Goal: Information Seeking & Learning: Learn about a topic

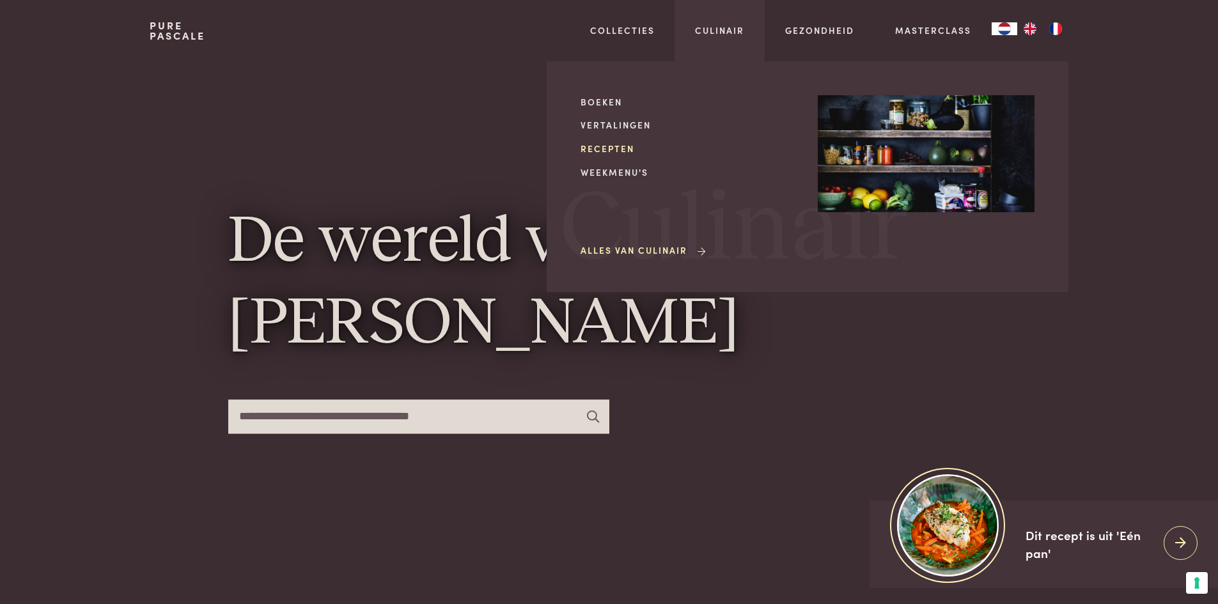
click at [614, 150] on link "Recepten" at bounding box center [689, 148] width 217 height 13
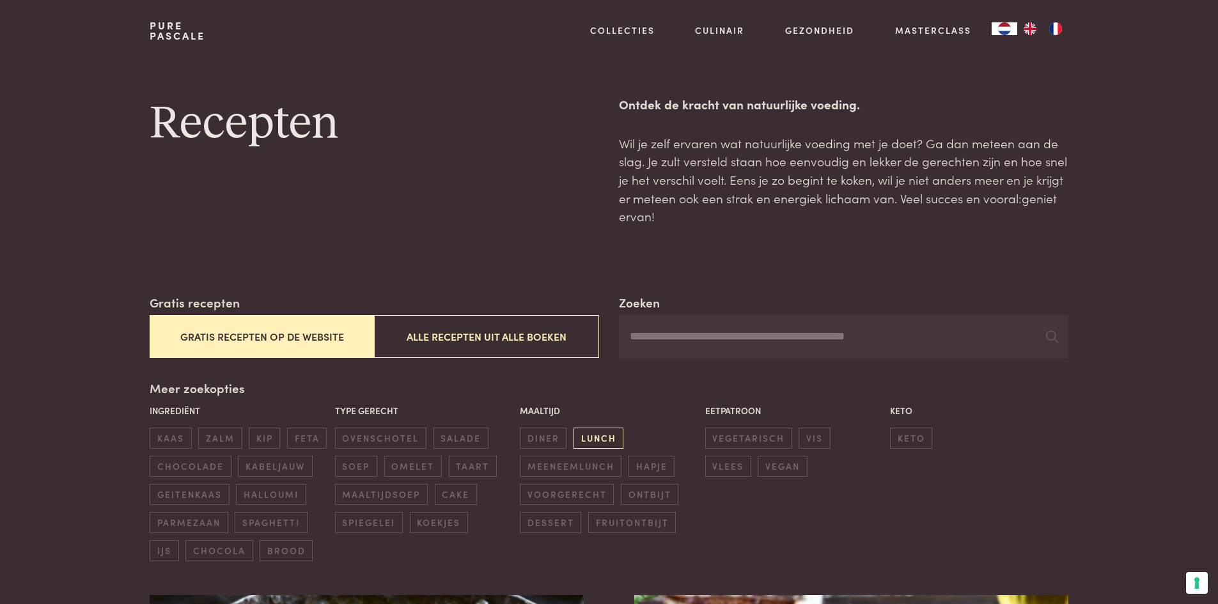
click at [611, 432] on span "lunch" at bounding box center [599, 438] width 50 height 21
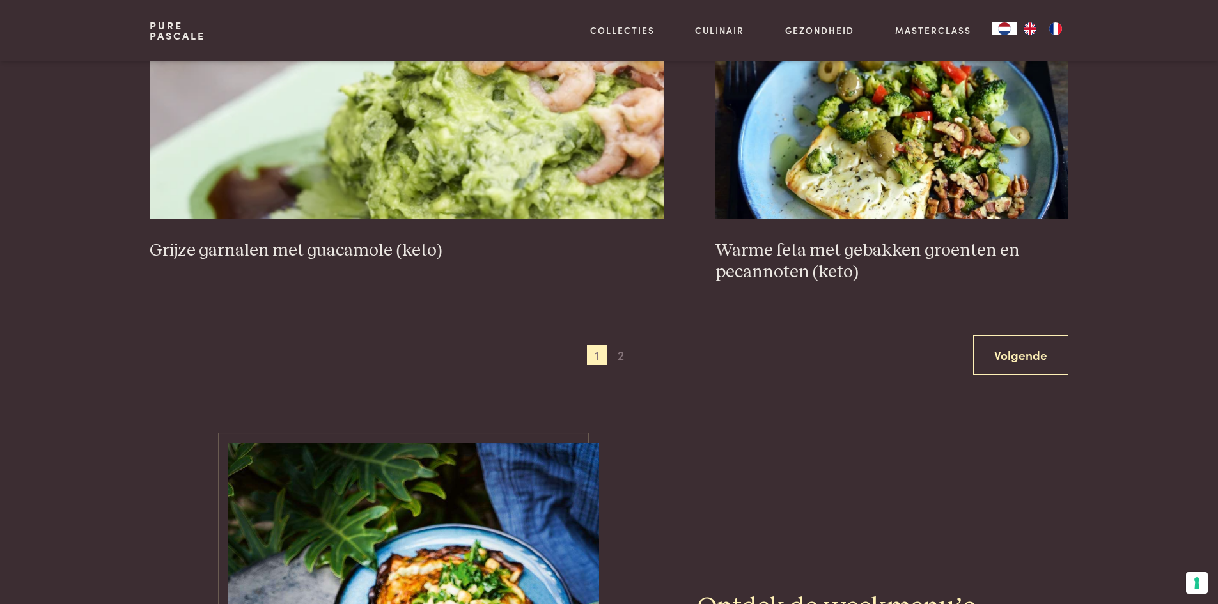
scroll to position [2404, 0]
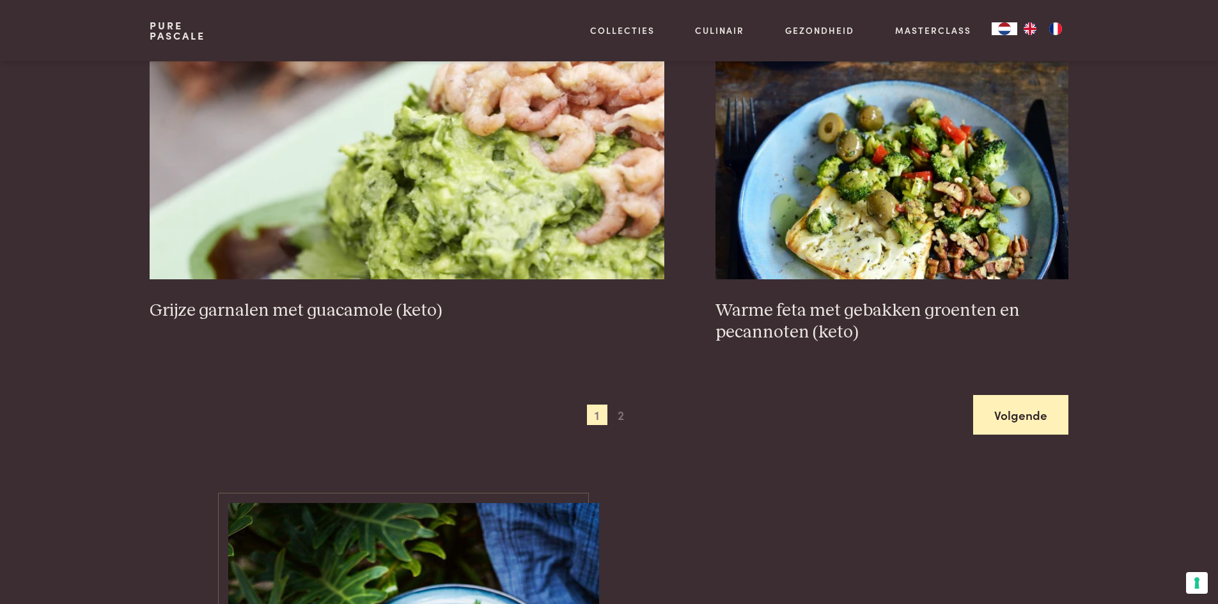
click at [1021, 419] on link "Volgende" at bounding box center [1020, 415] width 95 height 40
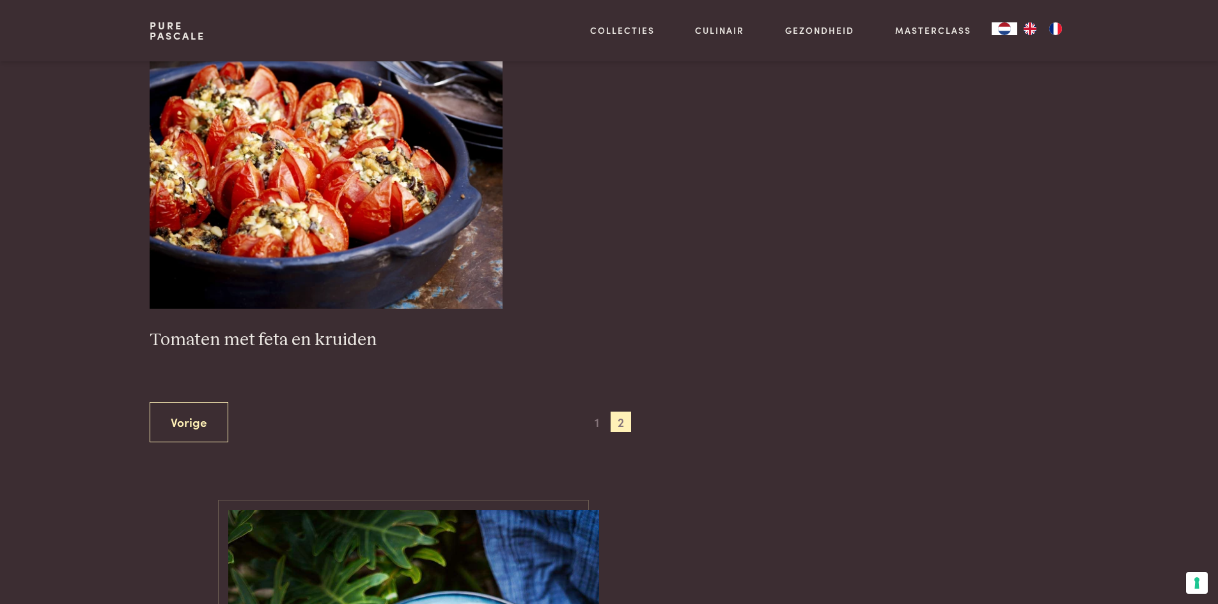
scroll to position [2110, 0]
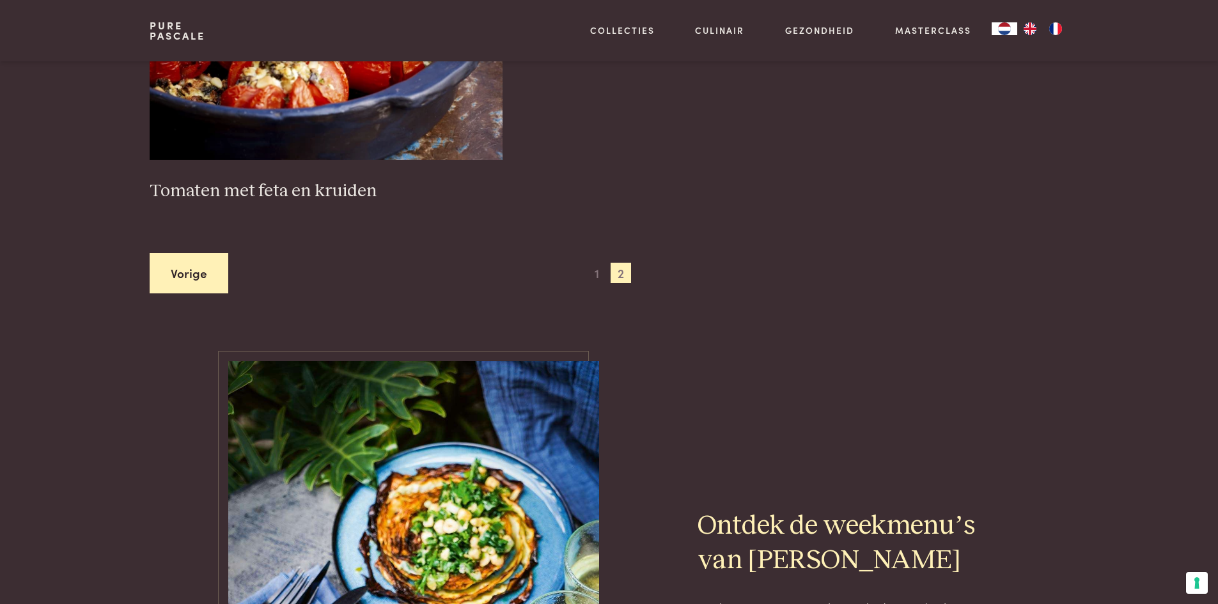
click at [206, 279] on link "Vorige" at bounding box center [189, 273] width 79 height 40
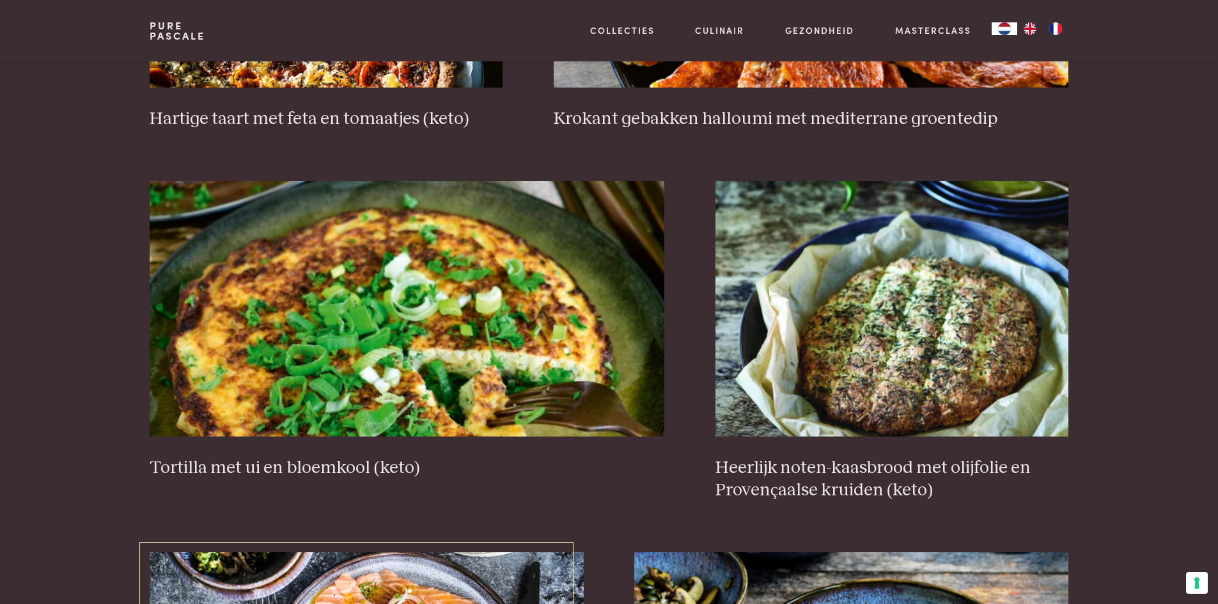
scroll to position [933, 0]
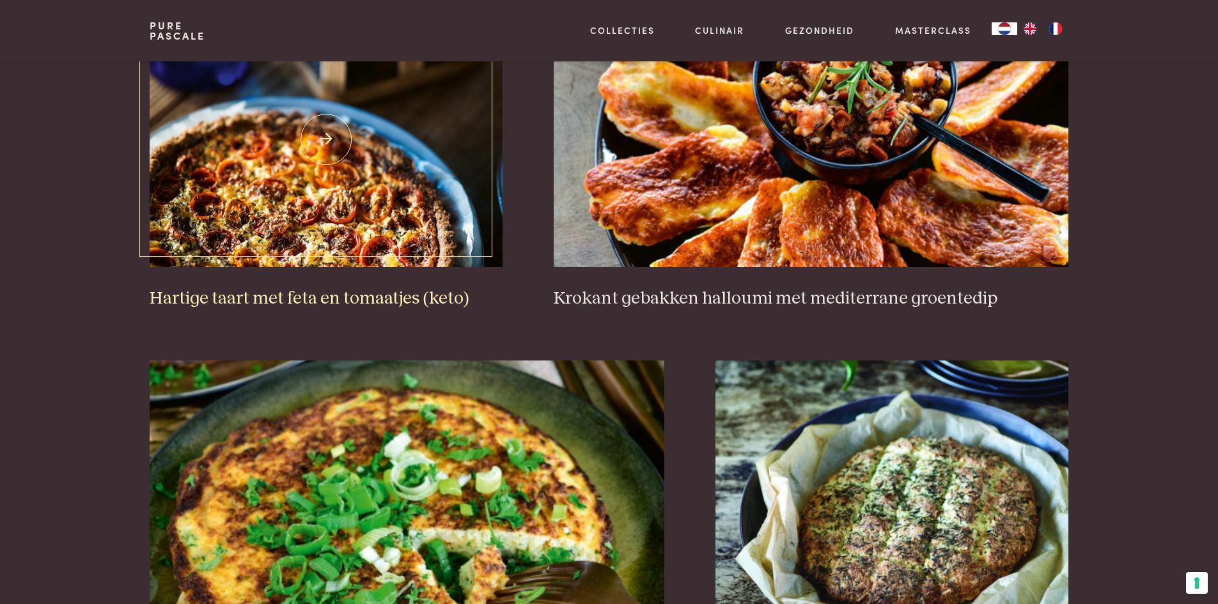
click at [274, 224] on img at bounding box center [326, 140] width 353 height 256
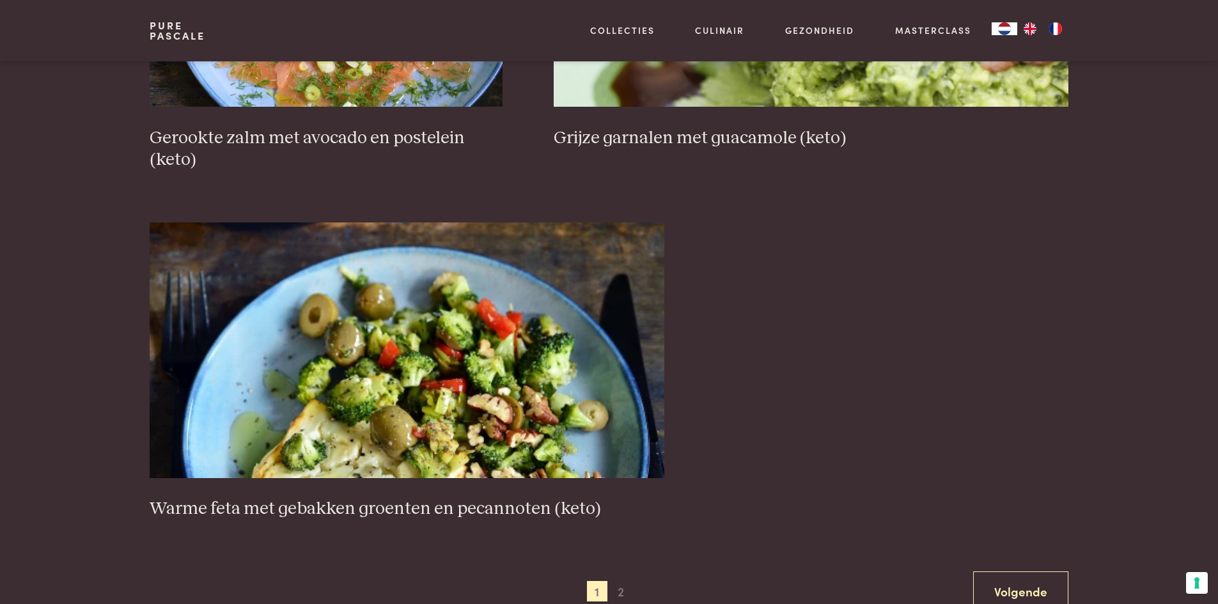
scroll to position [2212, 0]
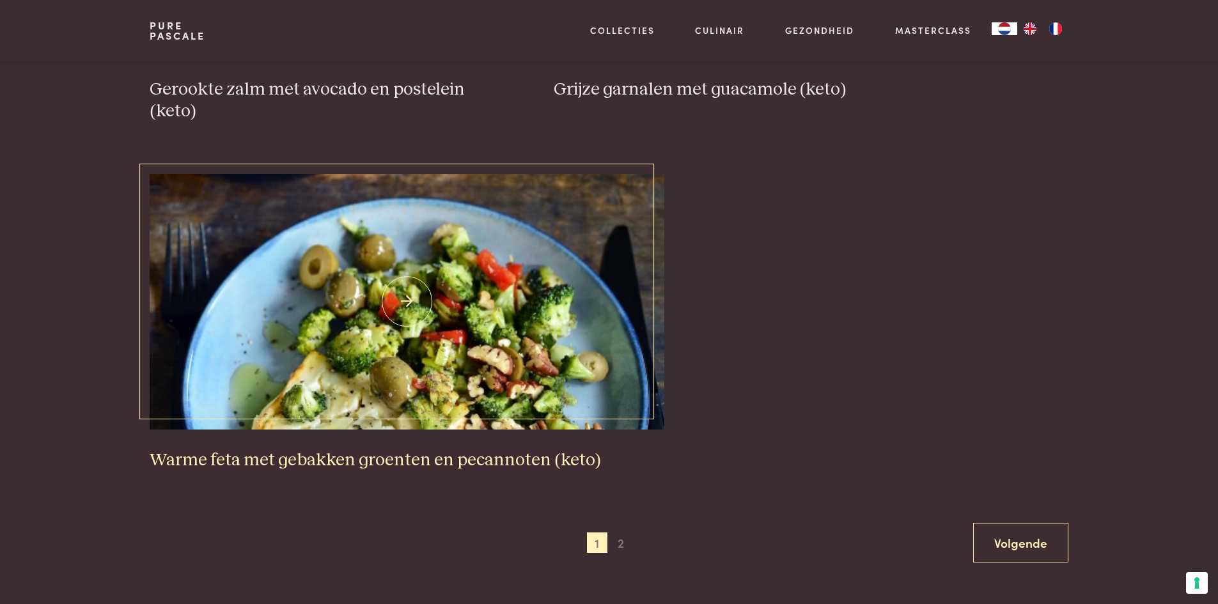
drag, startPoint x: 426, startPoint y: 391, endPoint x: 435, endPoint y: 391, distance: 9.6
click at [426, 391] on img at bounding box center [407, 302] width 515 height 256
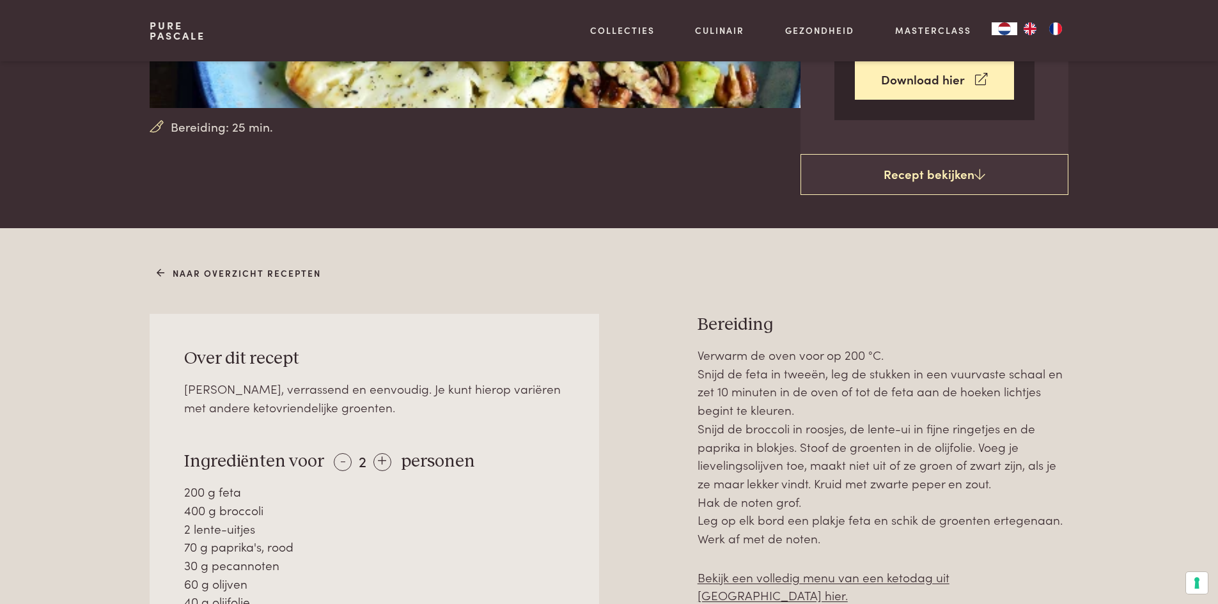
scroll to position [448, 0]
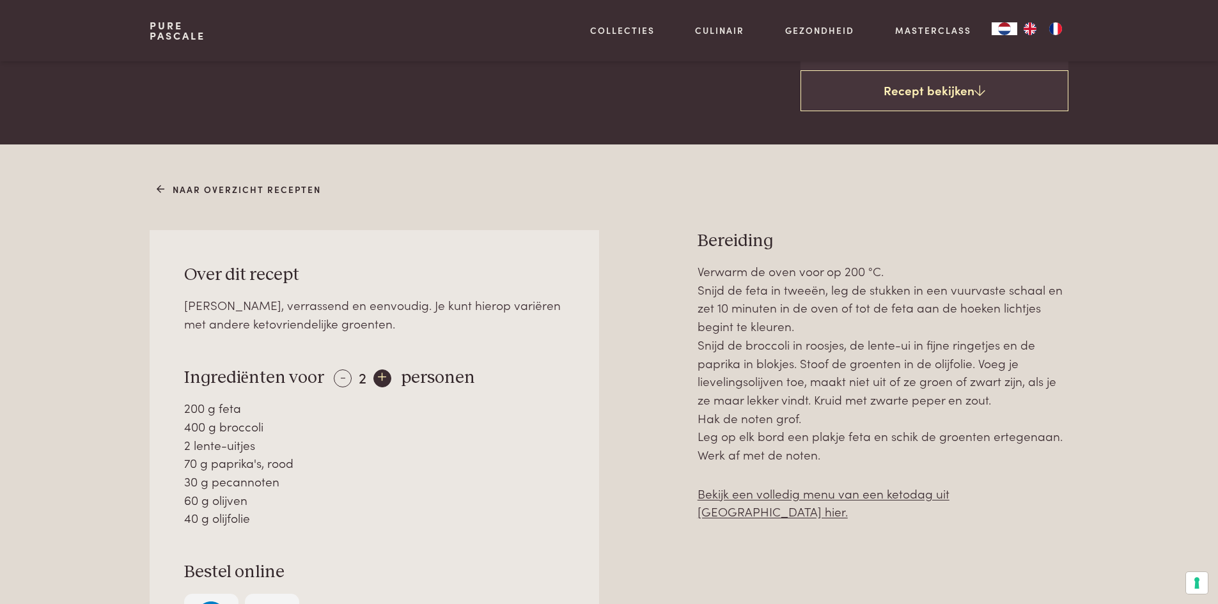
click at [375, 377] on div "+" at bounding box center [382, 379] width 18 height 18
